Goal: Information Seeking & Learning: Learn about a topic

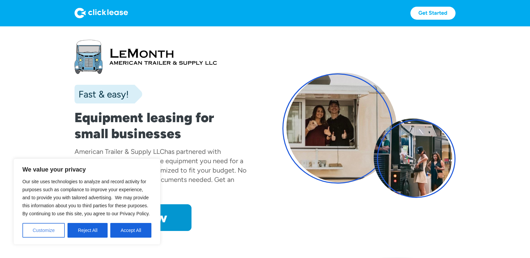
click at [45, 228] on button "Customize" at bounding box center [43, 230] width 42 height 15
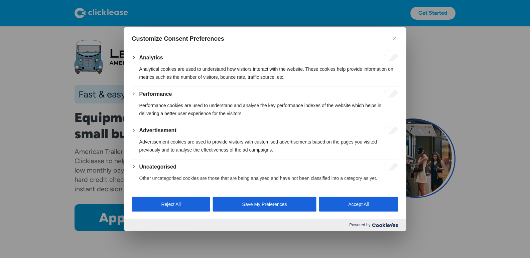
scroll to position [117, 0]
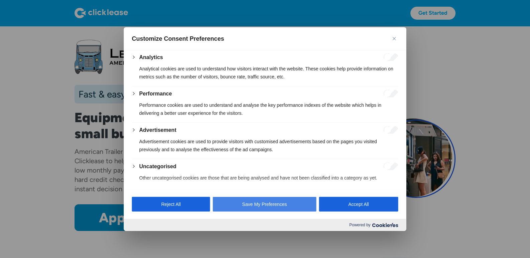
click at [294, 205] on button "Save My Preferences" at bounding box center [265, 204] width 104 height 15
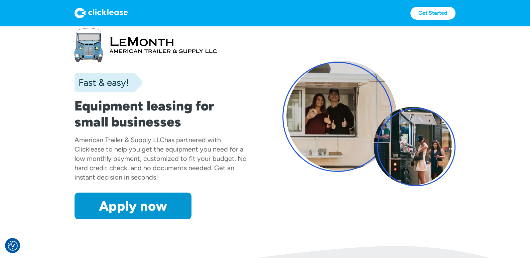
scroll to position [0, 0]
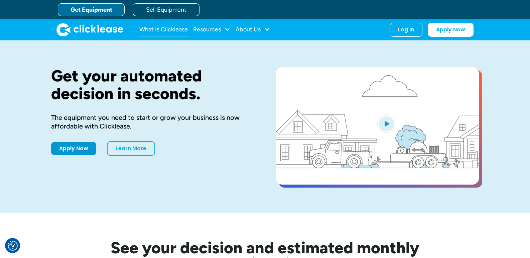
click at [177, 27] on link "What Is Clicklease" at bounding box center [163, 29] width 48 height 13
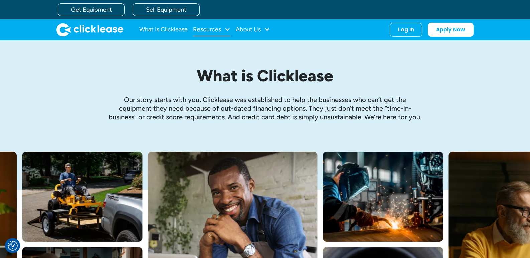
click at [226, 29] on div at bounding box center [227, 29] width 6 height 6
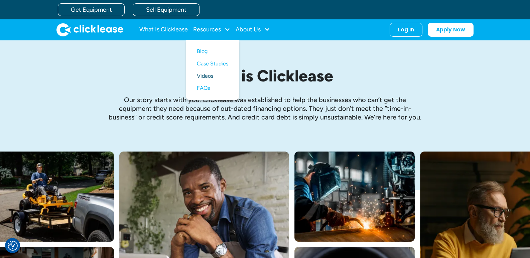
click at [210, 78] on link "Videos" at bounding box center [212, 76] width 31 height 12
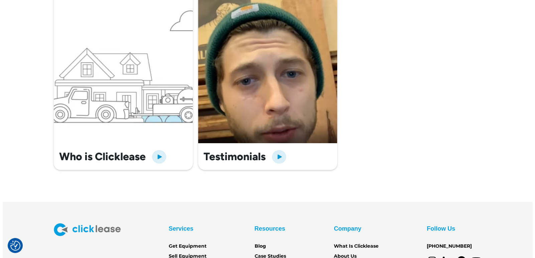
scroll to position [267, 0]
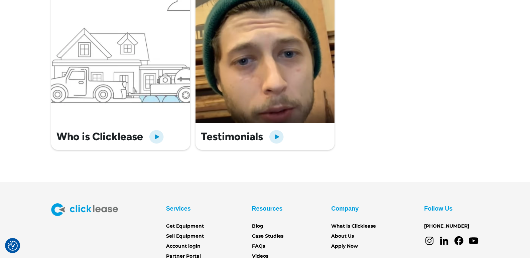
click at [277, 133] on img "open lightbox" at bounding box center [276, 137] width 16 height 16
